Goal: Browse casually: Explore the website without a specific task or goal

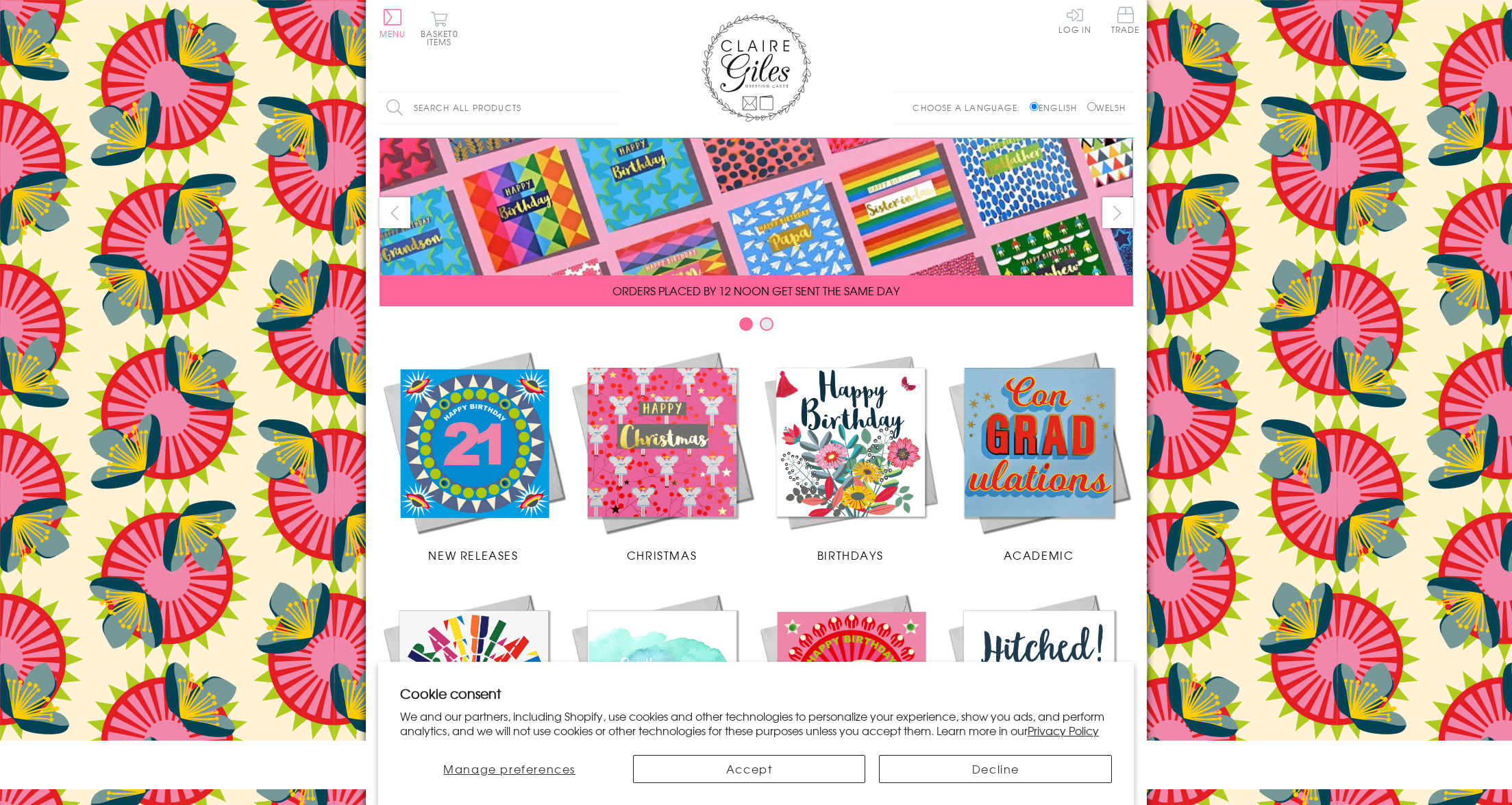
scroll to position [378, 0]
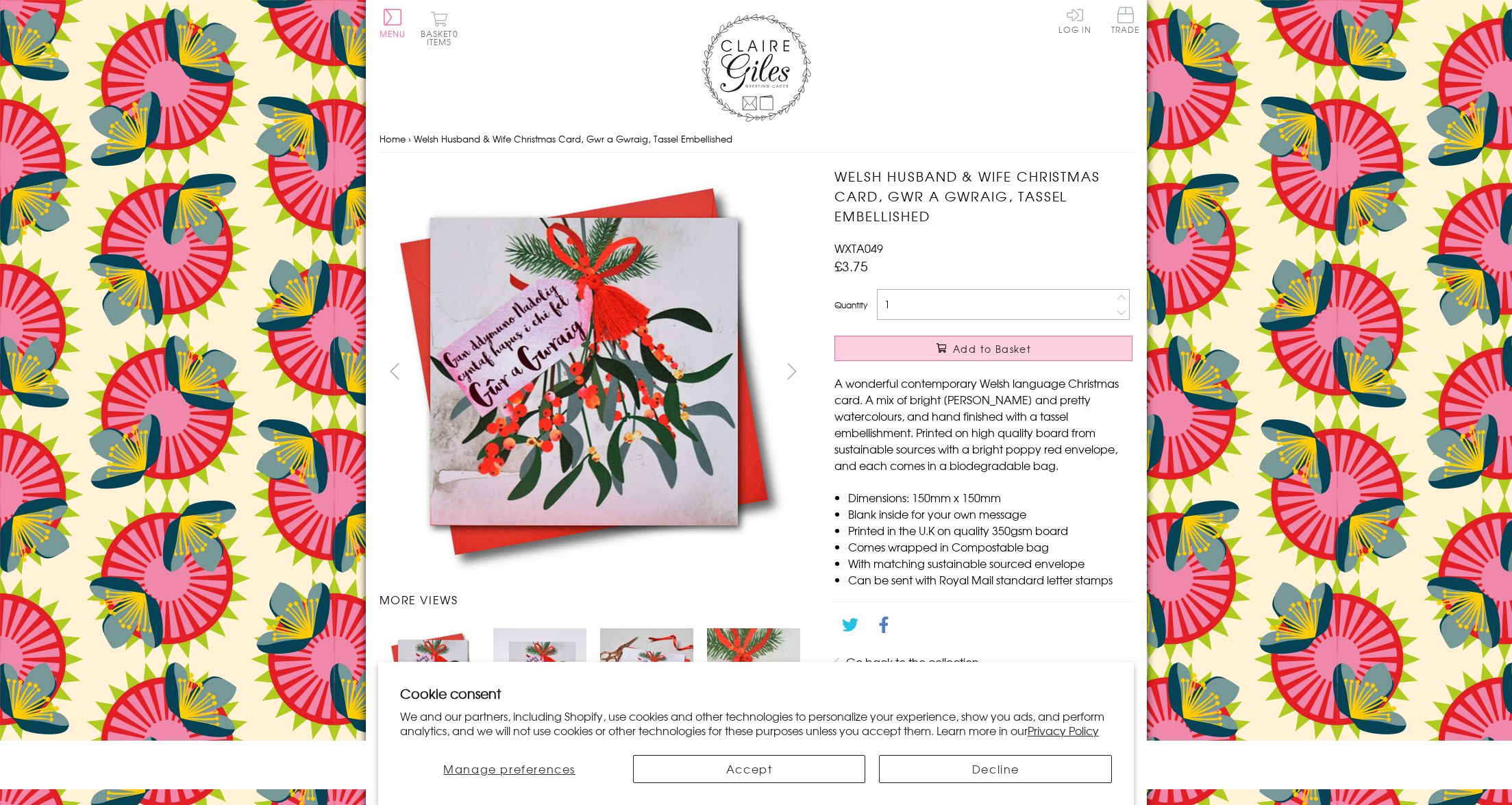
scroll to position [609, 0]
